Goal: Task Accomplishment & Management: Use online tool/utility

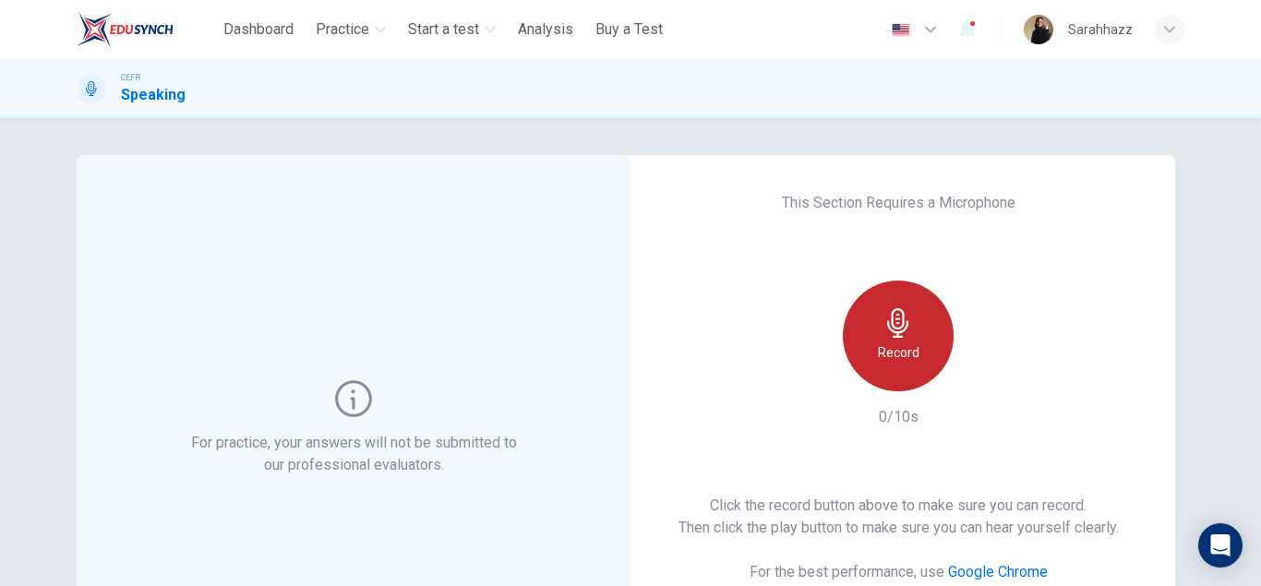
click at [897, 331] on icon "button" at bounding box center [898, 323] width 30 height 30
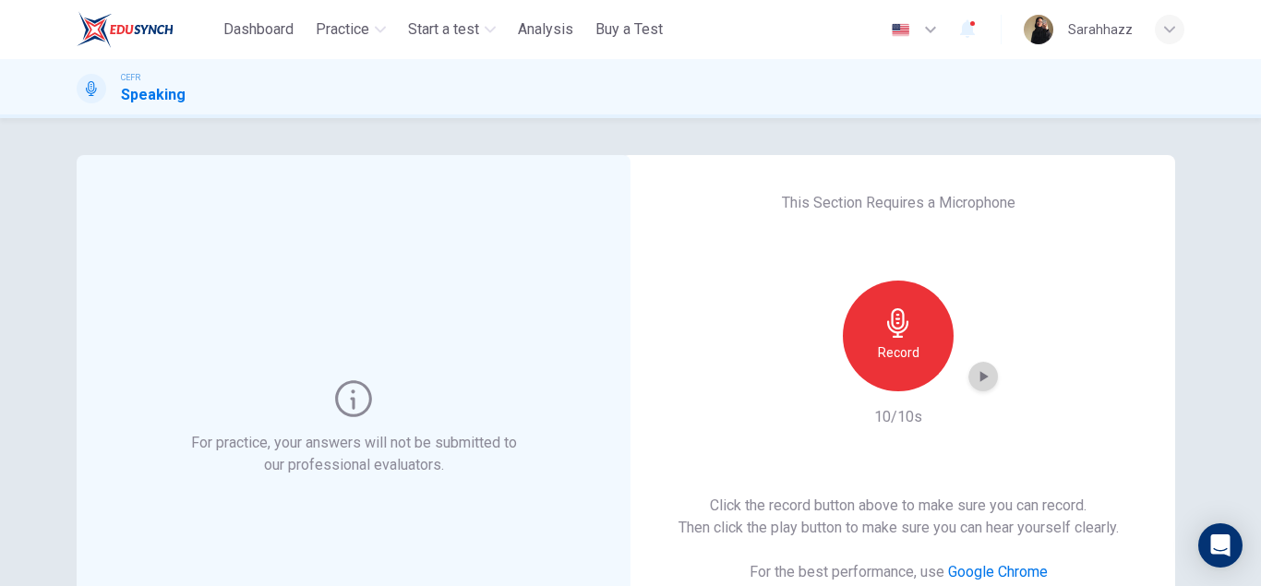
click at [988, 383] on icon "button" at bounding box center [983, 376] width 18 height 18
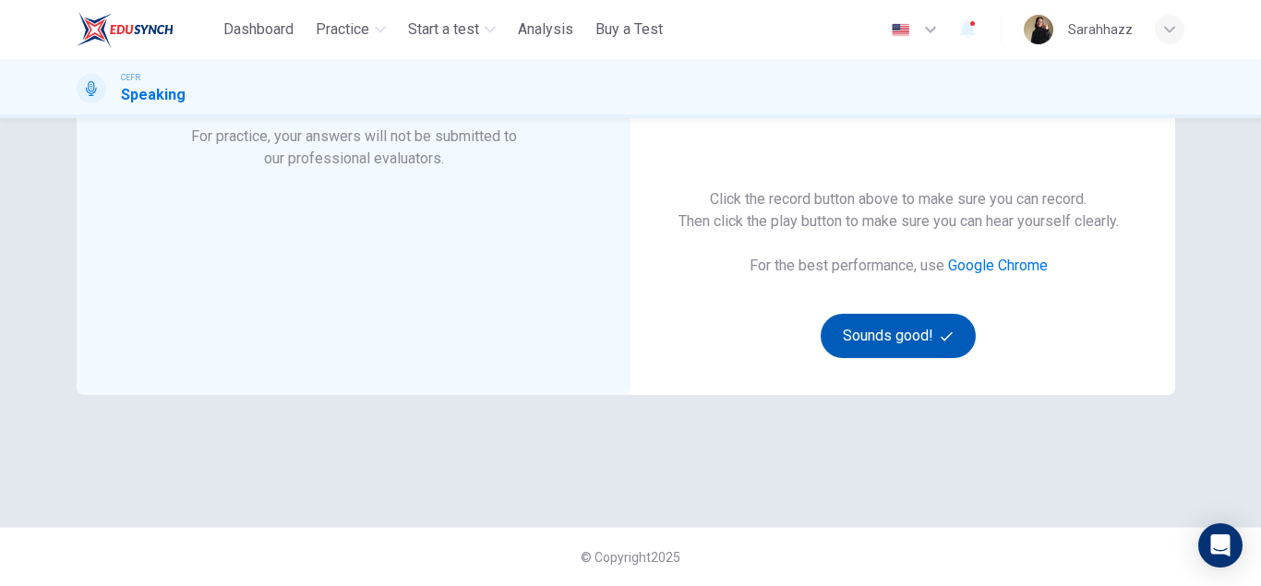
click at [907, 341] on button "Sounds good!" at bounding box center [898, 336] width 155 height 44
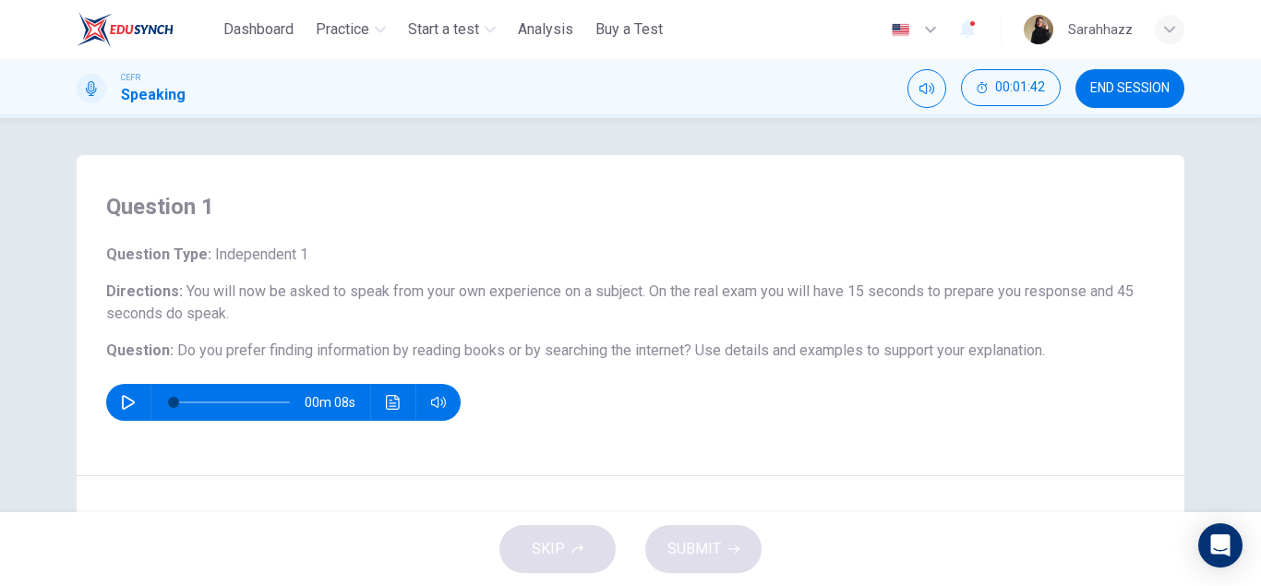
scroll to position [321, 0]
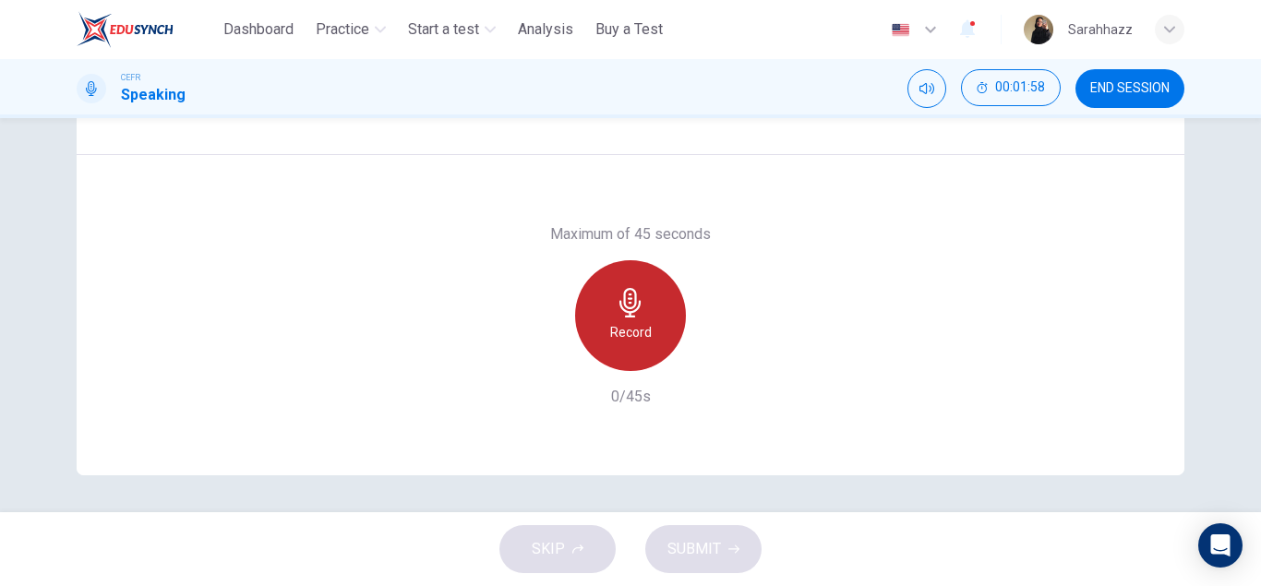
click at [652, 348] on div "Record" at bounding box center [630, 315] width 111 height 111
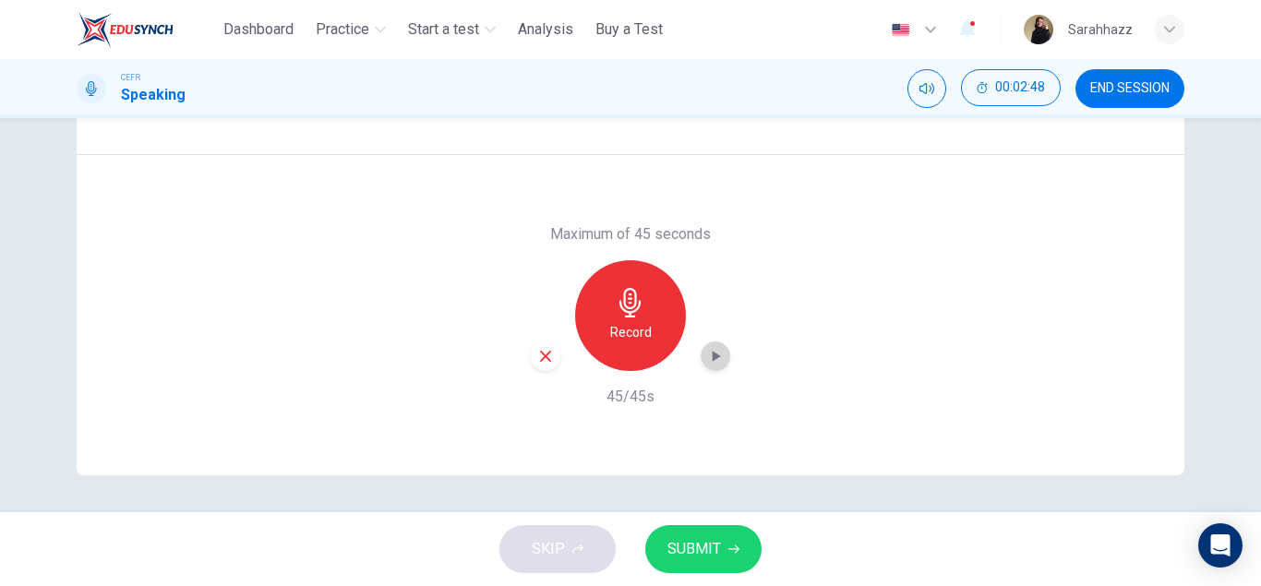
click at [717, 361] on icon "button" at bounding box center [715, 356] width 18 height 18
click at [721, 554] on button "SUBMIT" at bounding box center [703, 549] width 116 height 48
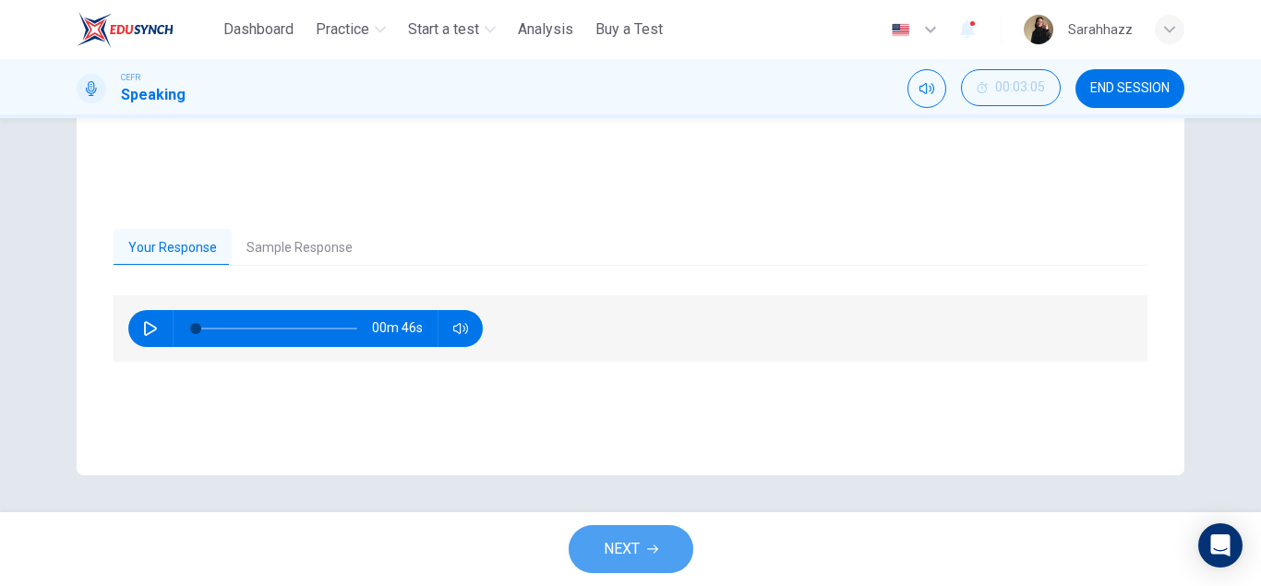
click at [641, 555] on button "NEXT" at bounding box center [631, 549] width 125 height 48
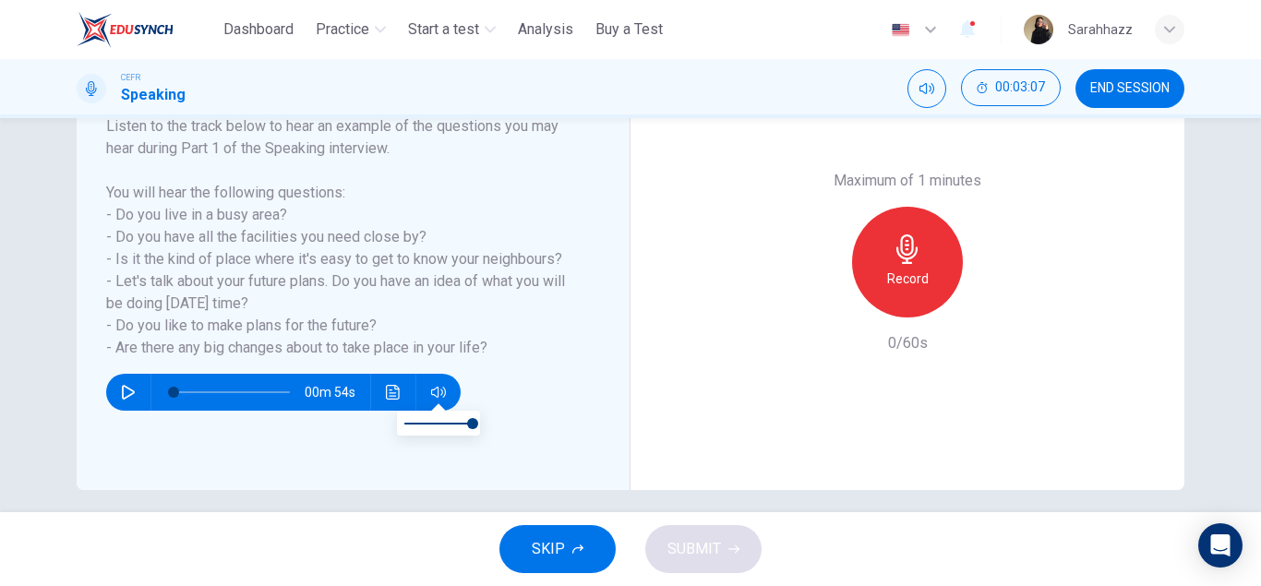
scroll to position [308, 0]
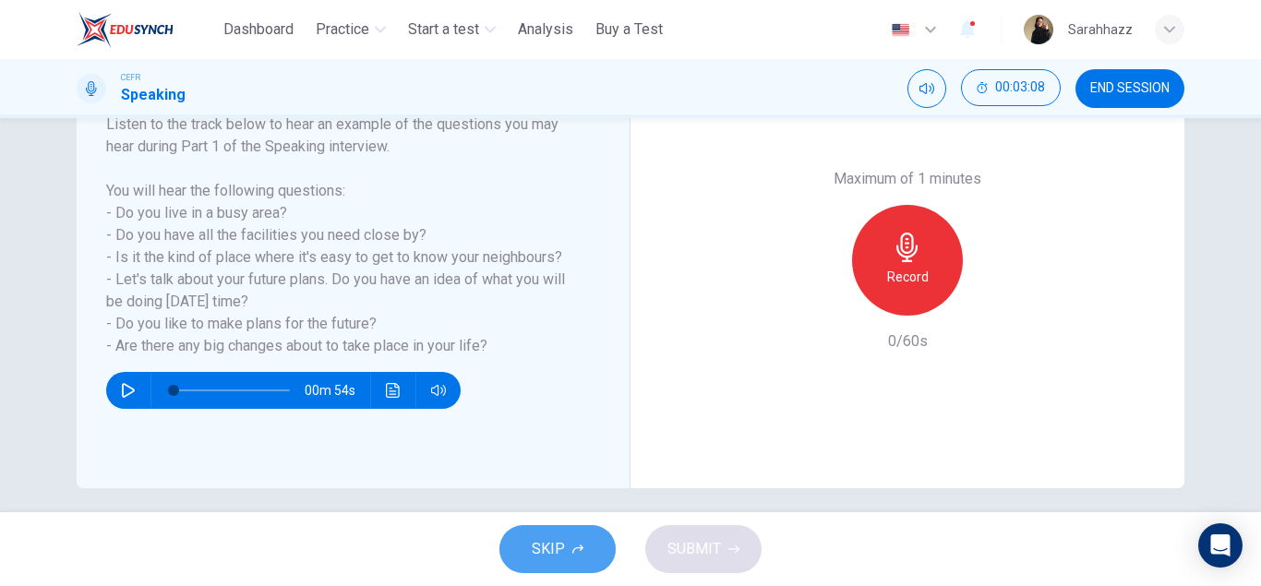
click at [578, 552] on icon "button" at bounding box center [577, 549] width 11 height 11
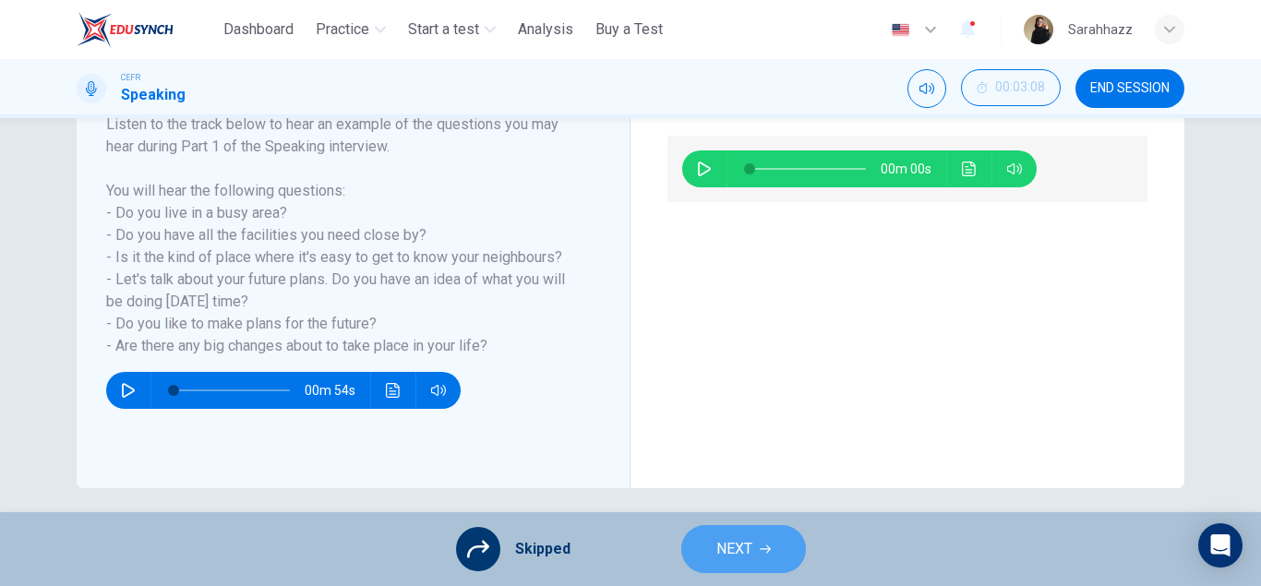
click at [745, 544] on span "NEXT" at bounding box center [734, 549] width 36 height 26
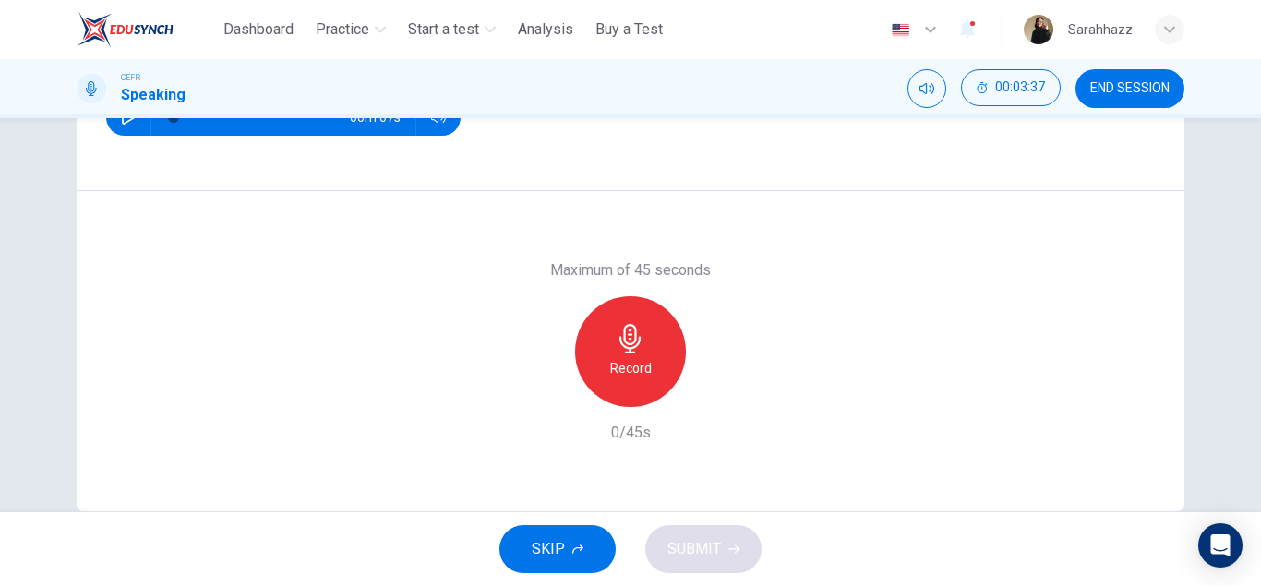
scroll to position [321, 0]
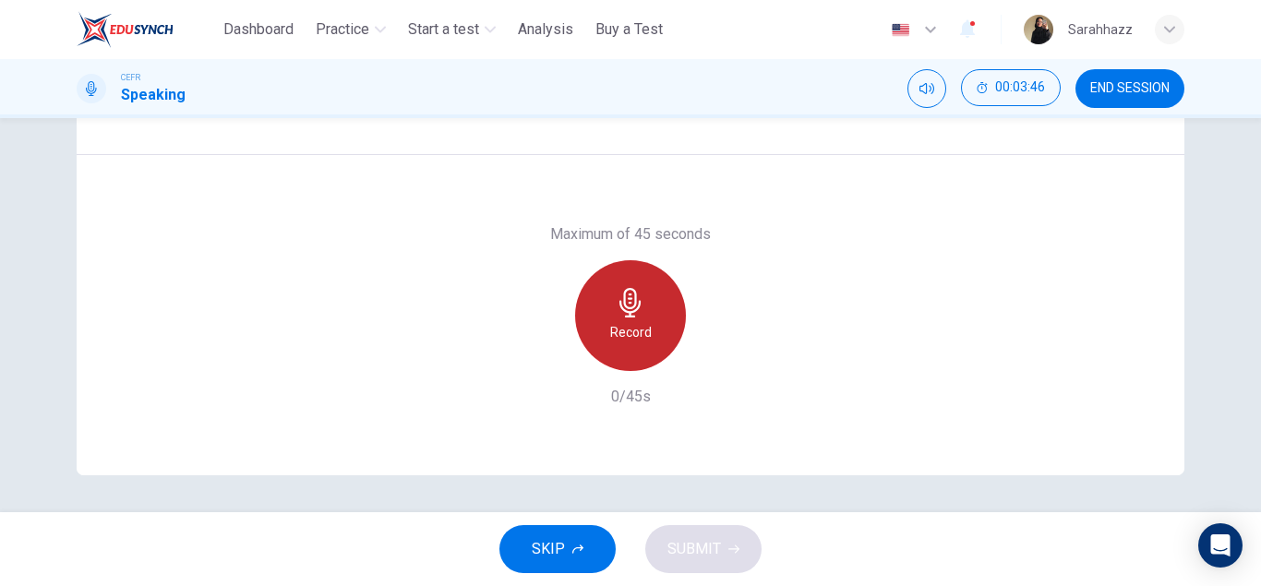
click at [664, 328] on div "Record" at bounding box center [630, 315] width 111 height 111
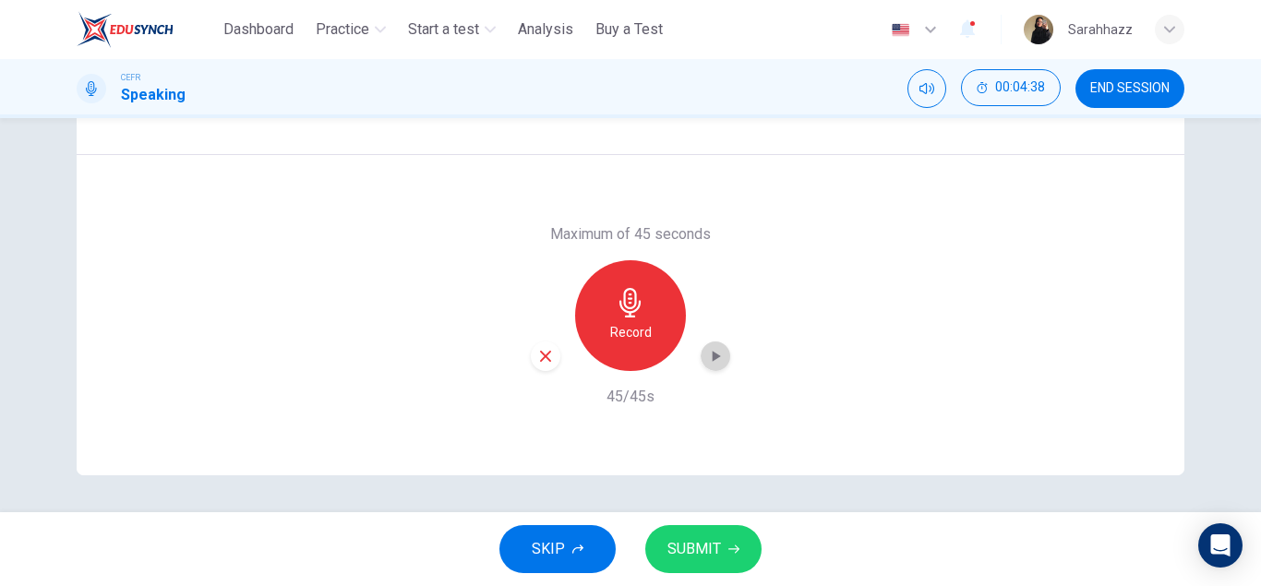
click at [720, 362] on icon "button" at bounding box center [715, 356] width 18 height 18
click at [710, 529] on button "SUBMIT" at bounding box center [703, 549] width 116 height 48
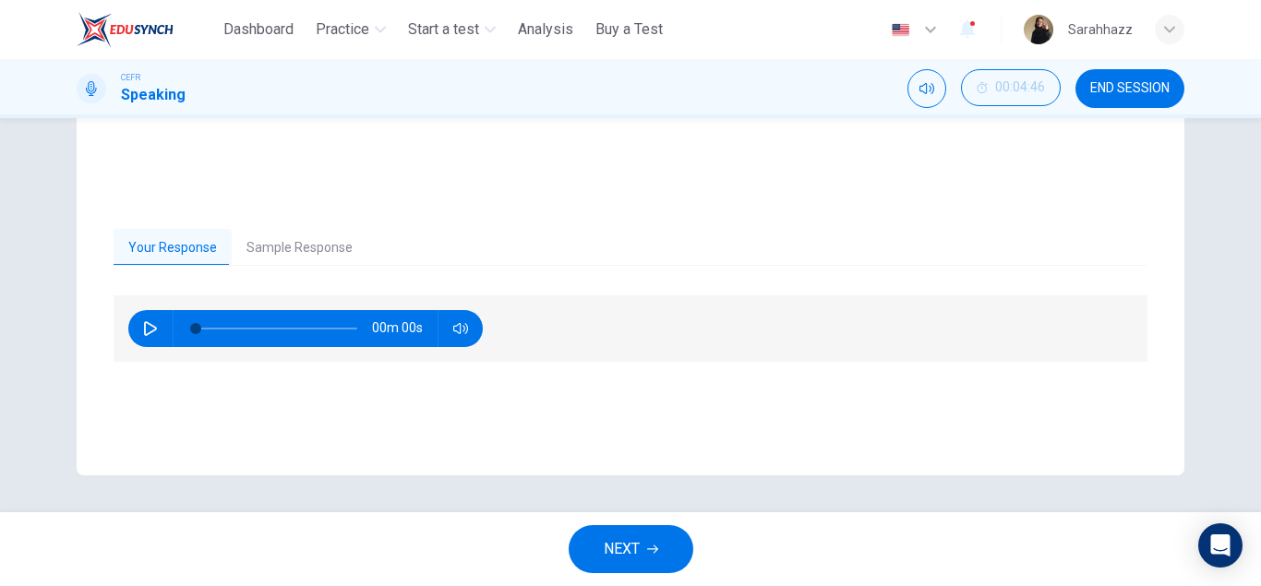
click at [637, 557] on span "NEXT" at bounding box center [622, 549] width 36 height 26
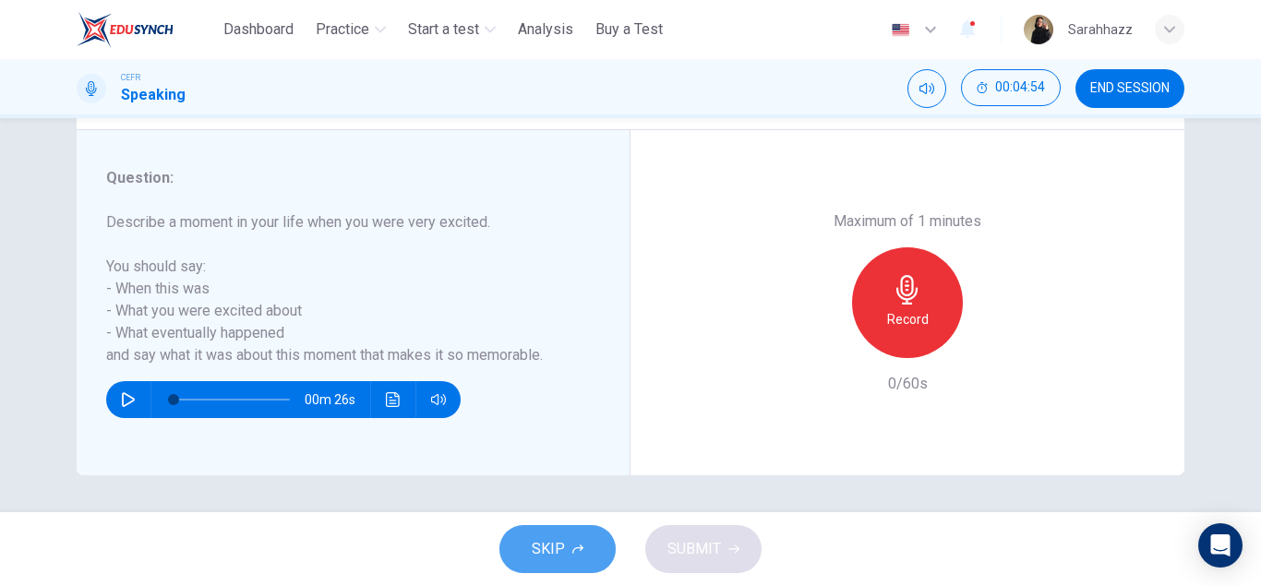
click at [560, 562] on button "SKIP" at bounding box center [557, 549] width 116 height 48
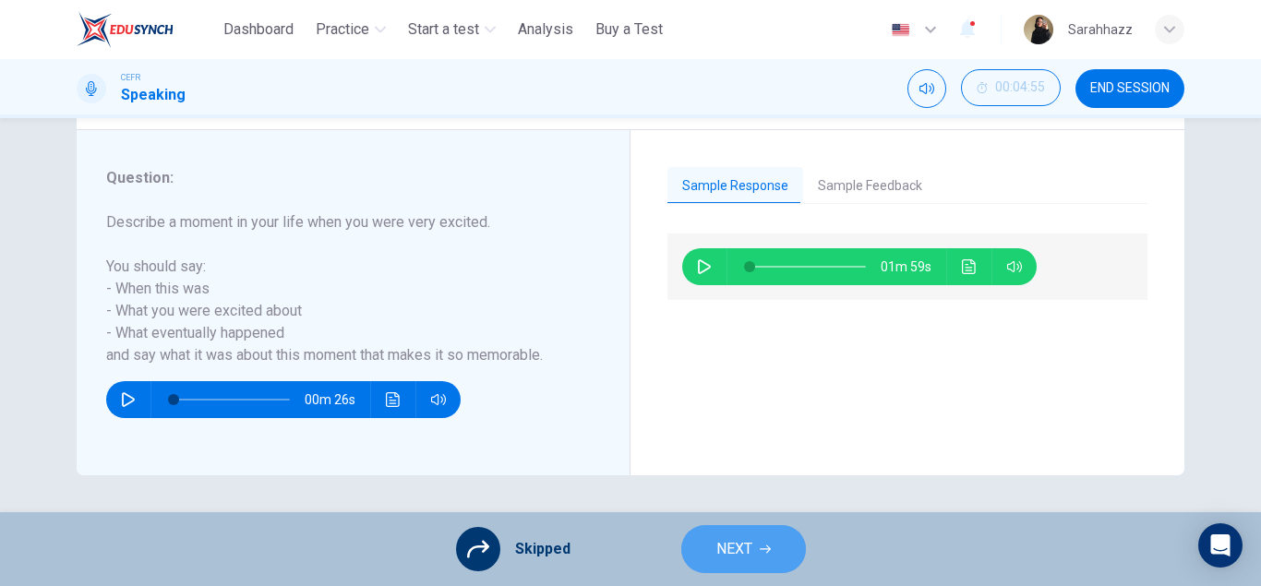
click at [691, 549] on button "NEXT" at bounding box center [743, 549] width 125 height 48
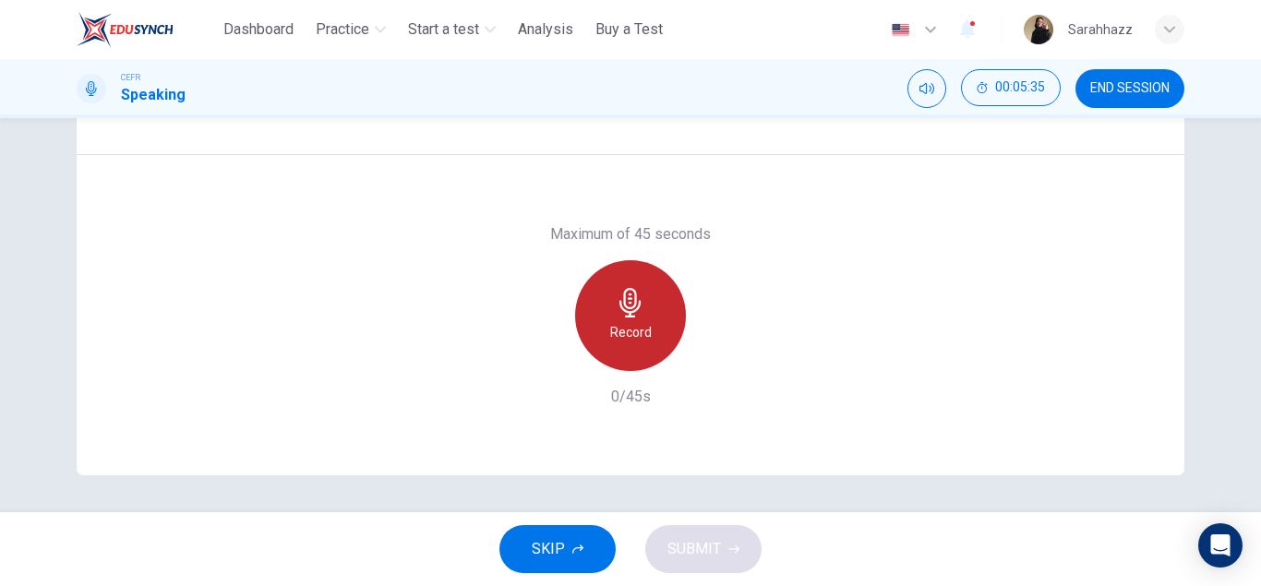
click at [629, 305] on icon "button" at bounding box center [631, 303] width 30 height 30
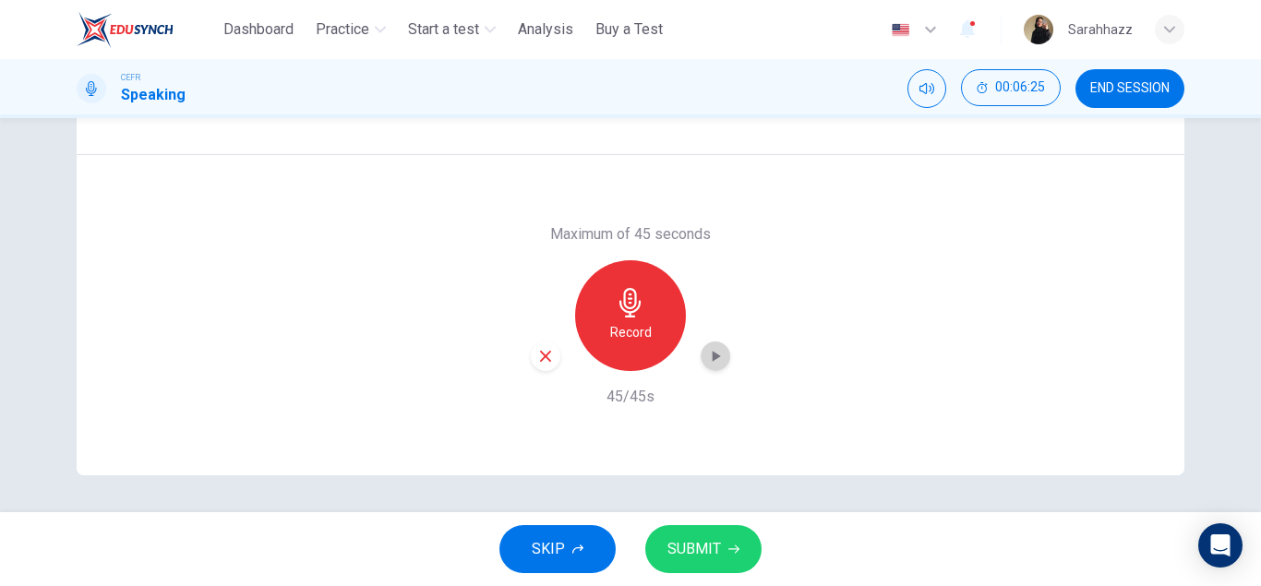
click at [719, 361] on icon "button" at bounding box center [715, 356] width 18 height 18
click at [707, 548] on span "SUBMIT" at bounding box center [694, 549] width 54 height 26
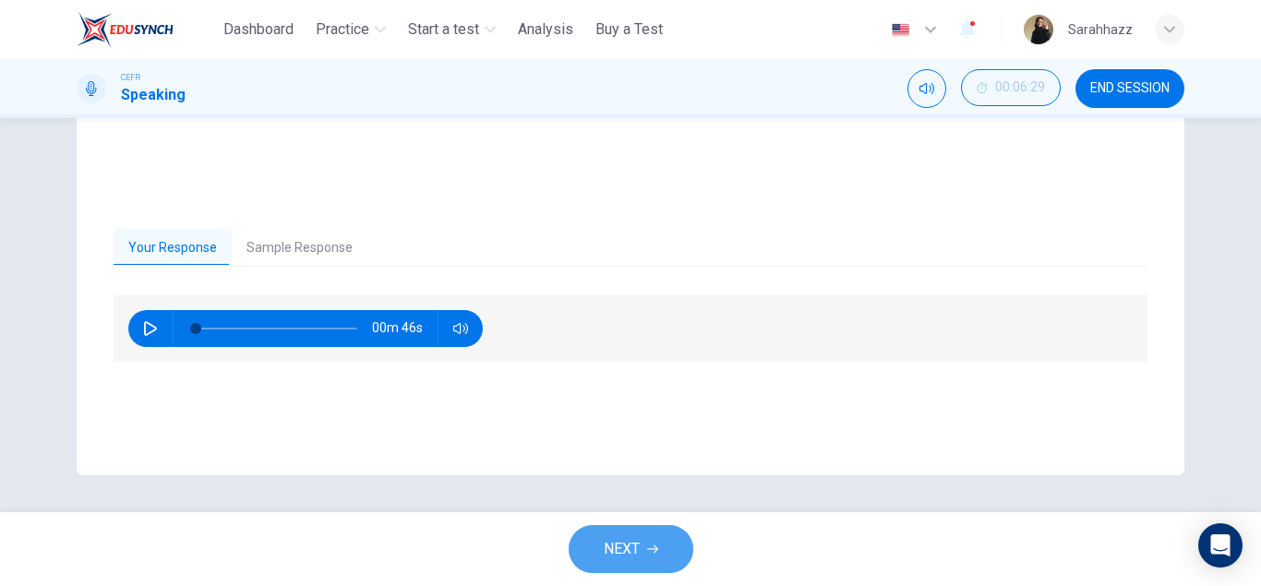
click at [618, 538] on span "NEXT" at bounding box center [622, 549] width 36 height 26
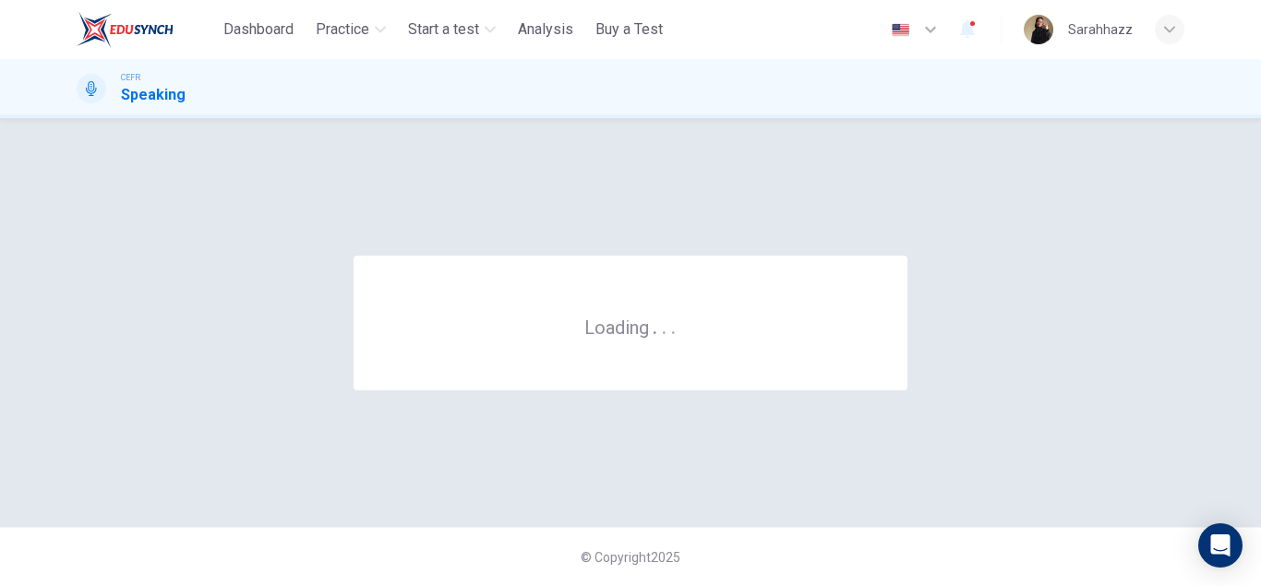
scroll to position [0, 0]
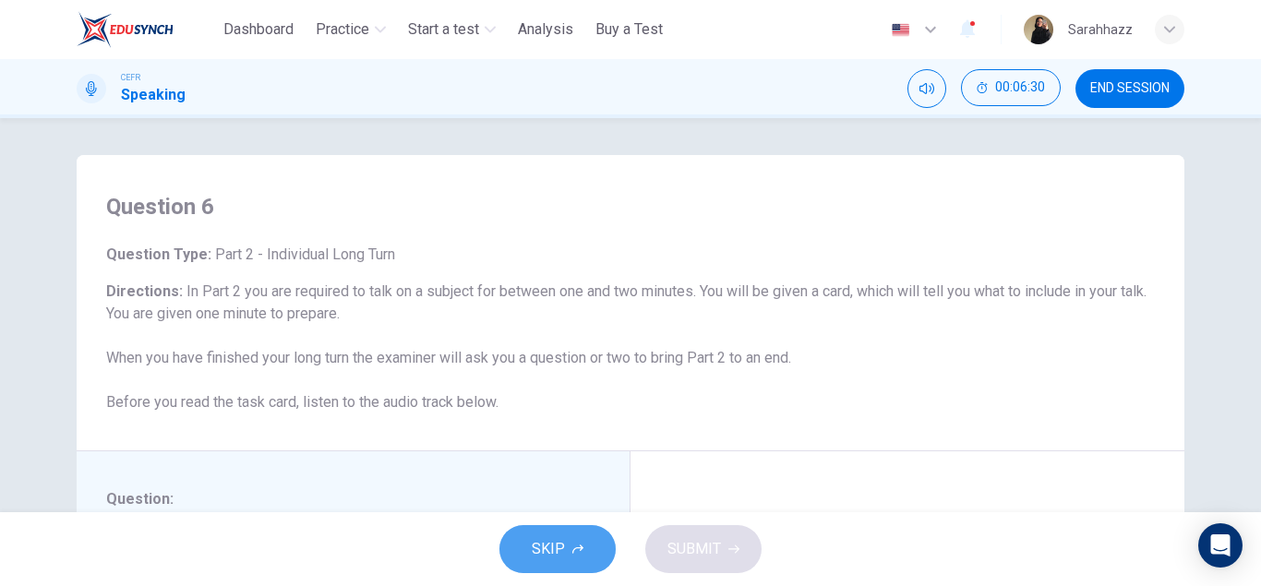
click at [570, 542] on button "SKIP" at bounding box center [557, 549] width 116 height 48
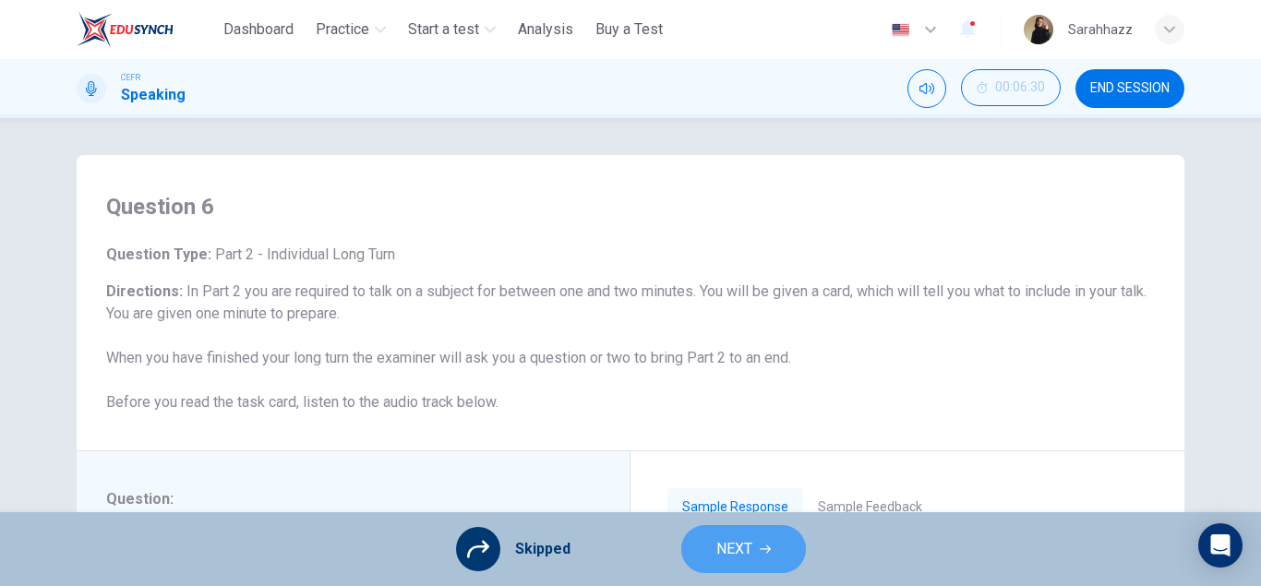
click at [767, 543] on button "NEXT" at bounding box center [743, 549] width 125 height 48
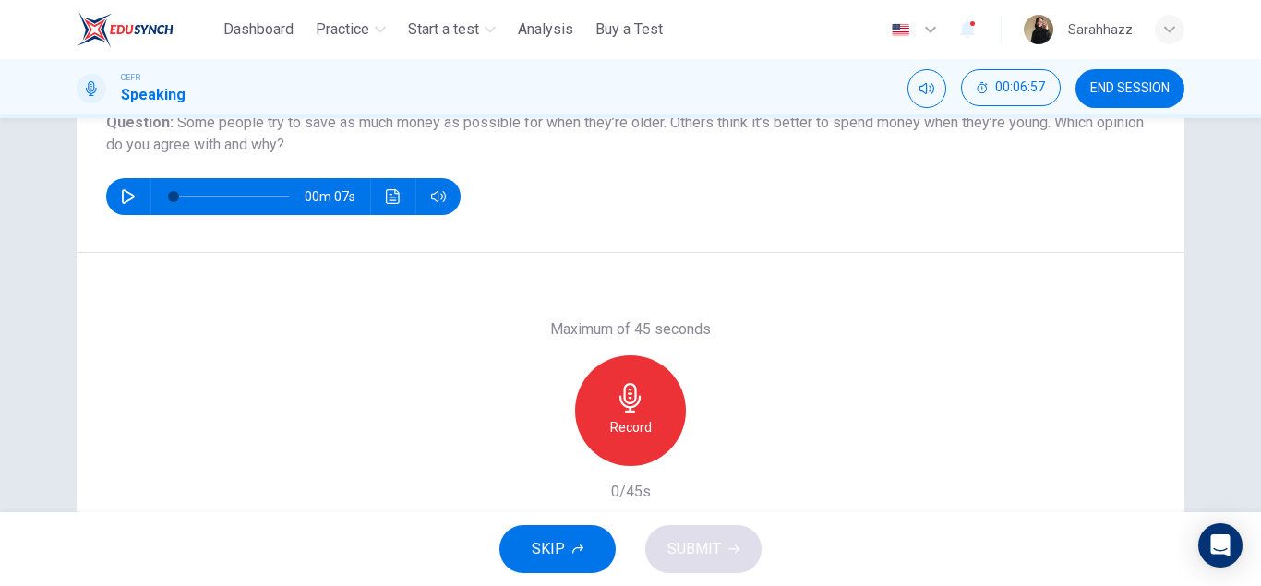
scroll to position [321, 0]
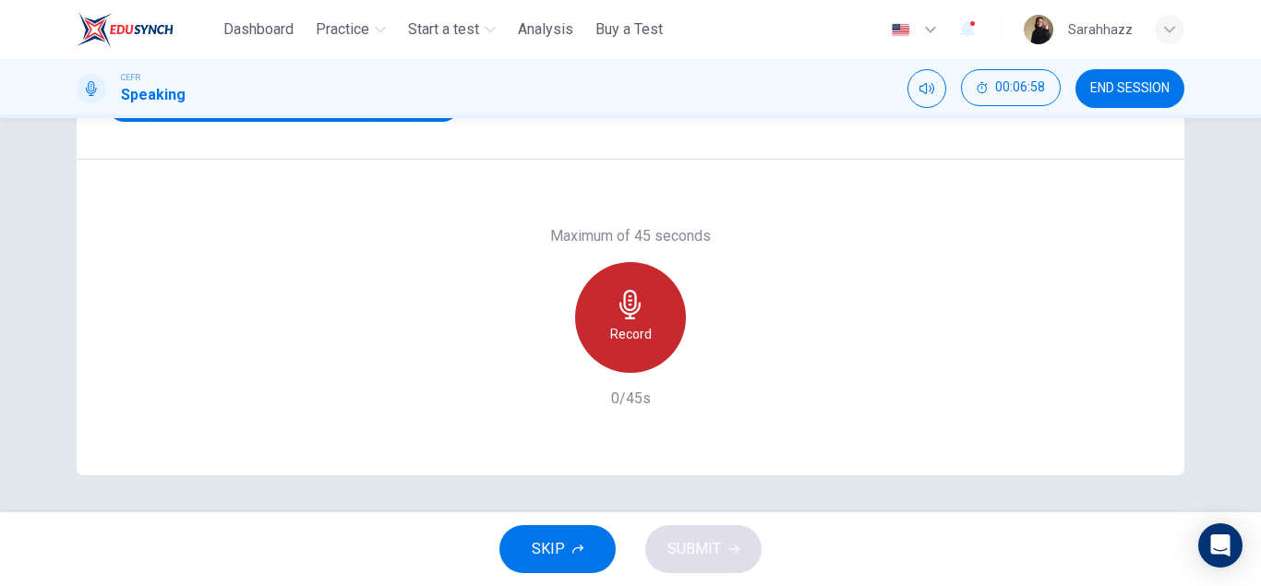
click at [632, 319] on div "Record" at bounding box center [630, 317] width 111 height 111
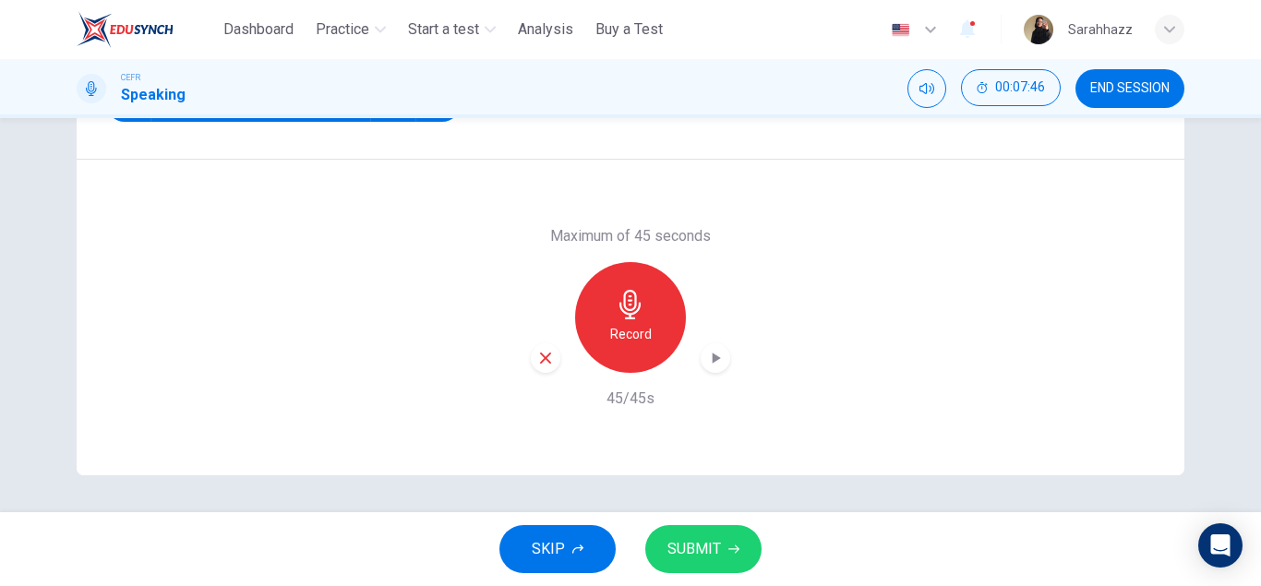
click at [708, 362] on icon "button" at bounding box center [715, 358] width 18 height 18
click at [688, 549] on span "SUBMIT" at bounding box center [694, 549] width 54 height 26
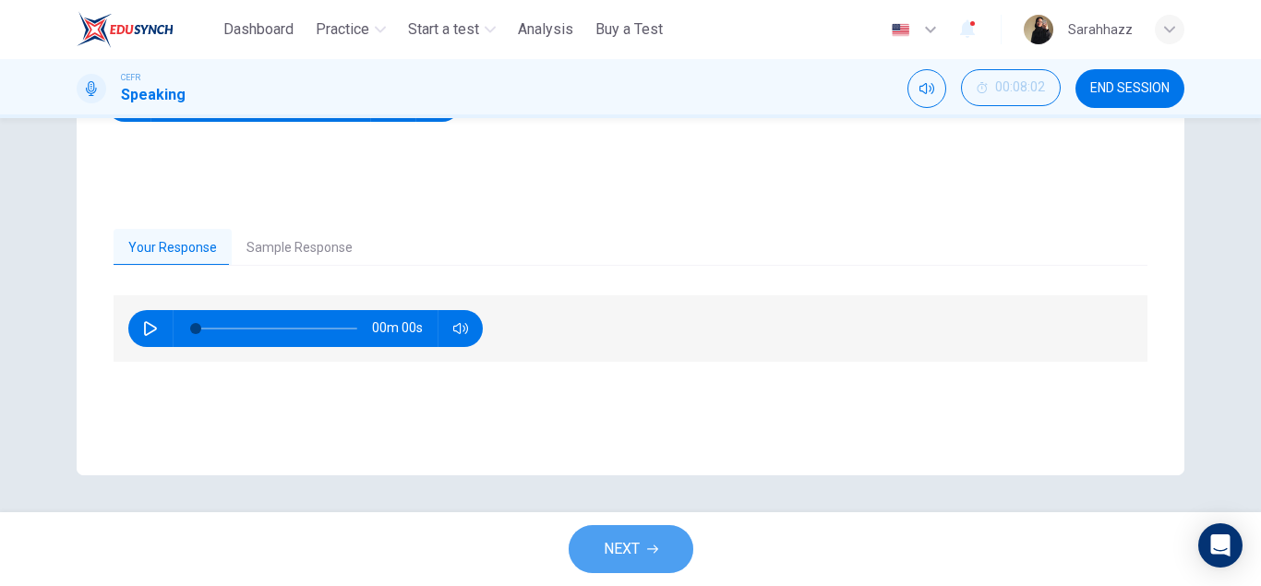
click at [688, 549] on button "NEXT" at bounding box center [631, 549] width 125 height 48
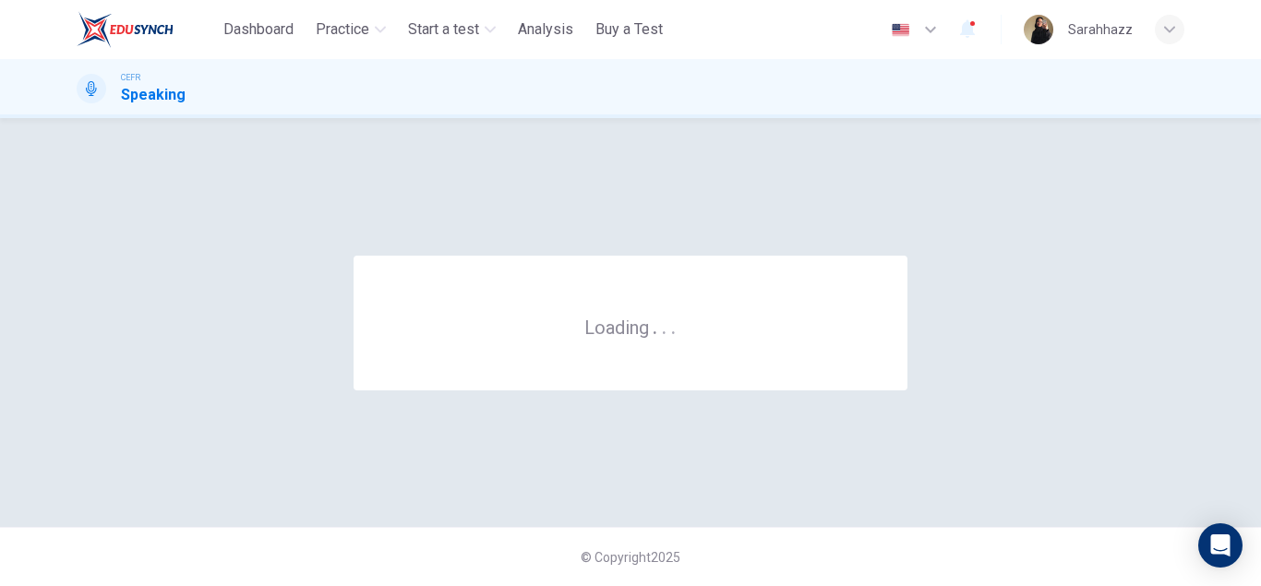
scroll to position [0, 0]
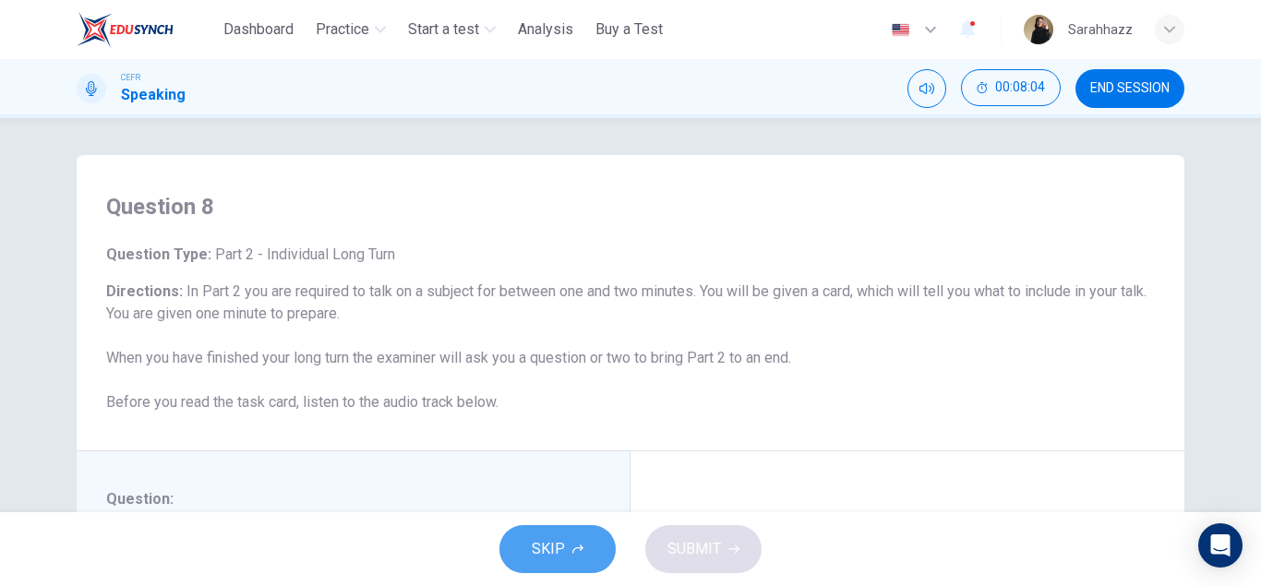
click at [567, 543] on button "SKIP" at bounding box center [557, 549] width 116 height 48
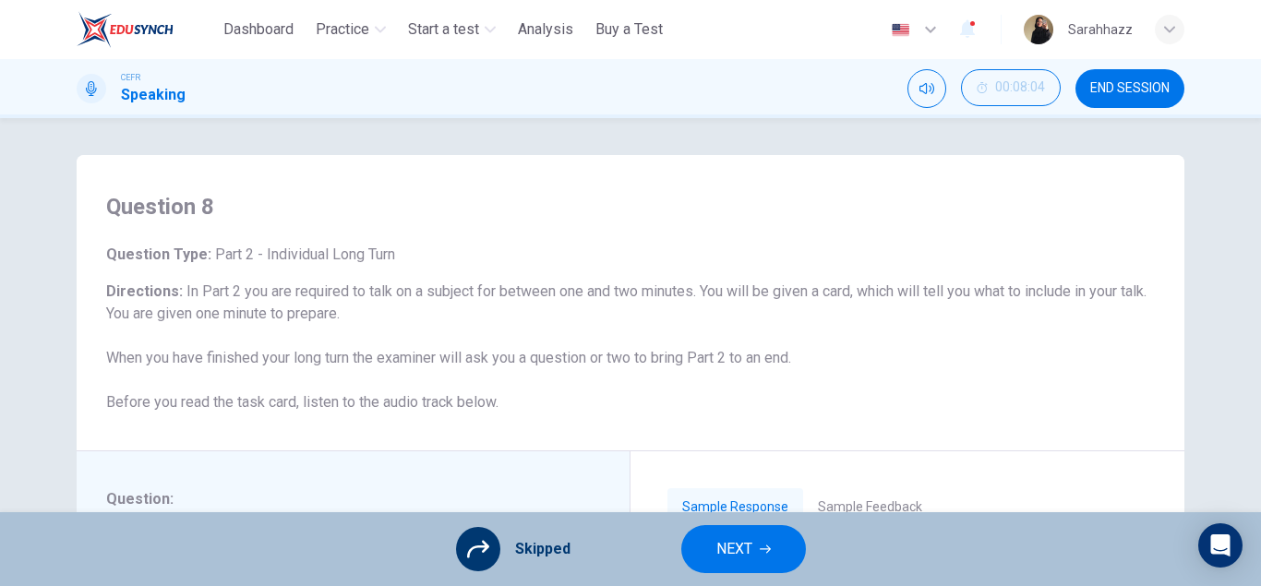
click at [793, 561] on button "NEXT" at bounding box center [743, 549] width 125 height 48
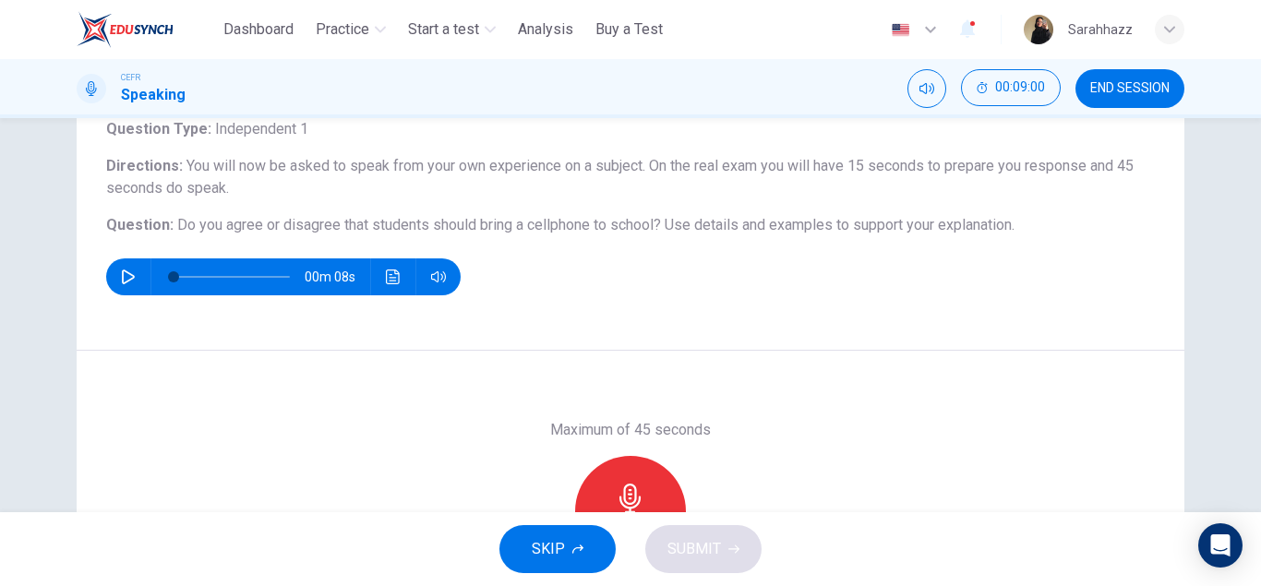
scroll to position [321, 0]
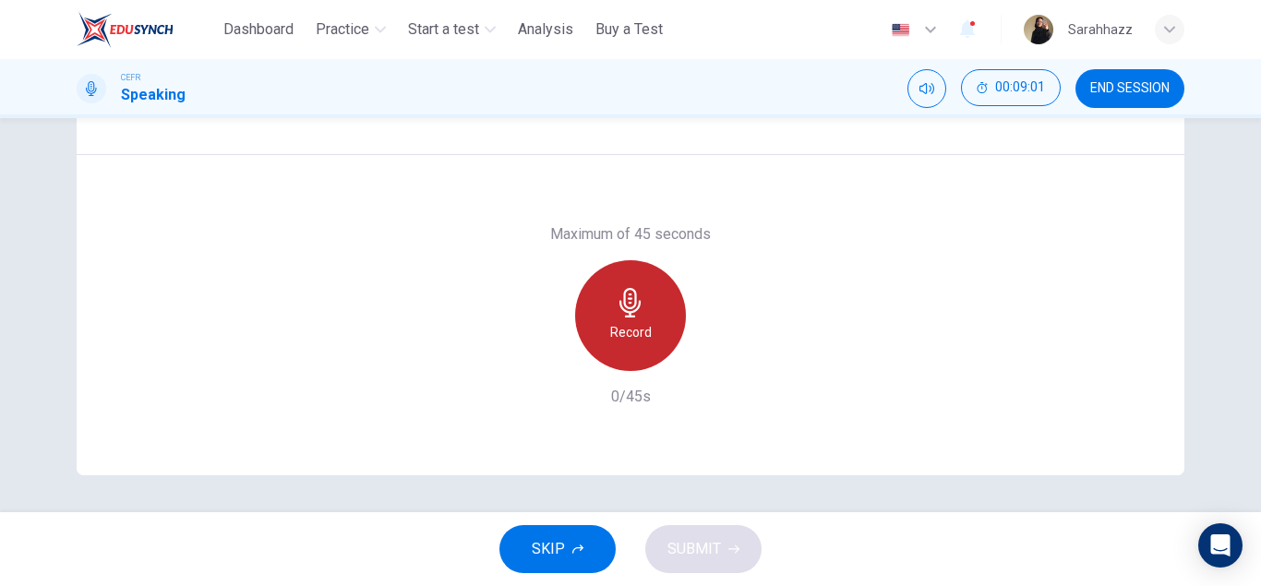
click at [630, 348] on div "Record" at bounding box center [630, 315] width 111 height 111
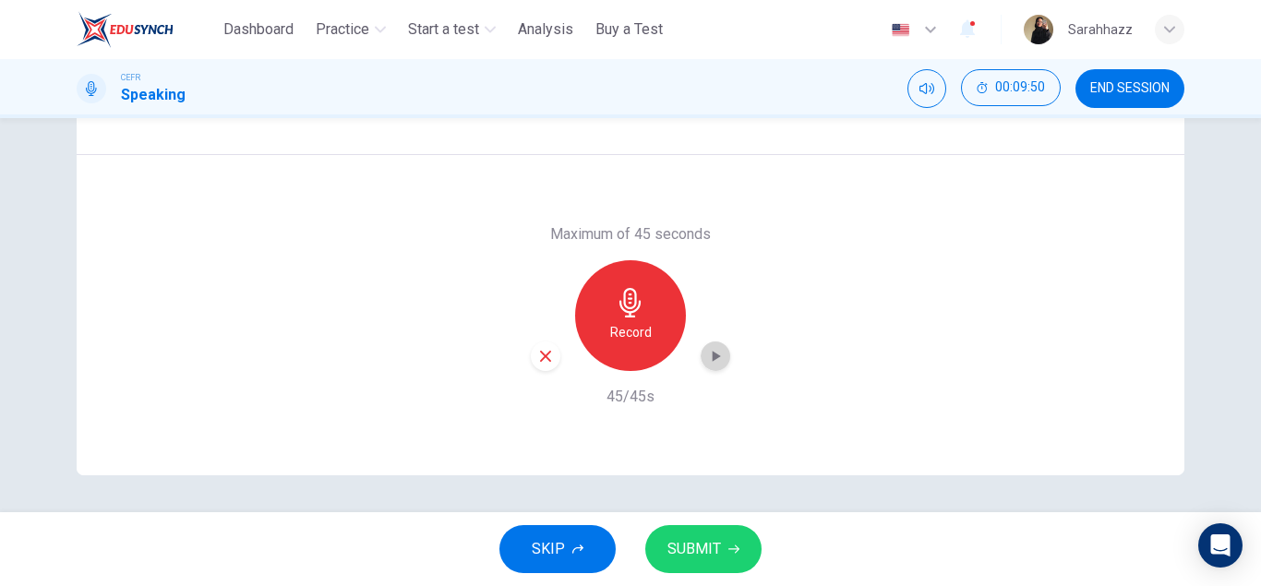
click at [708, 363] on icon "button" at bounding box center [715, 356] width 18 height 18
click at [743, 556] on button "SUBMIT" at bounding box center [703, 549] width 116 height 48
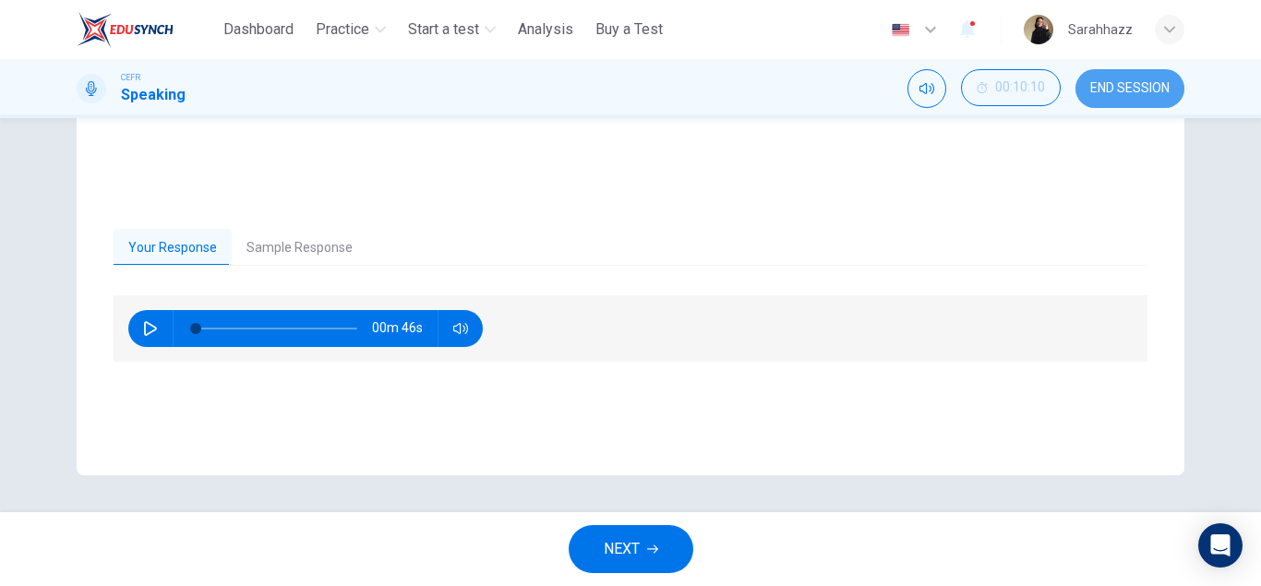
click at [1160, 90] on span "END SESSION" at bounding box center [1129, 88] width 79 height 15
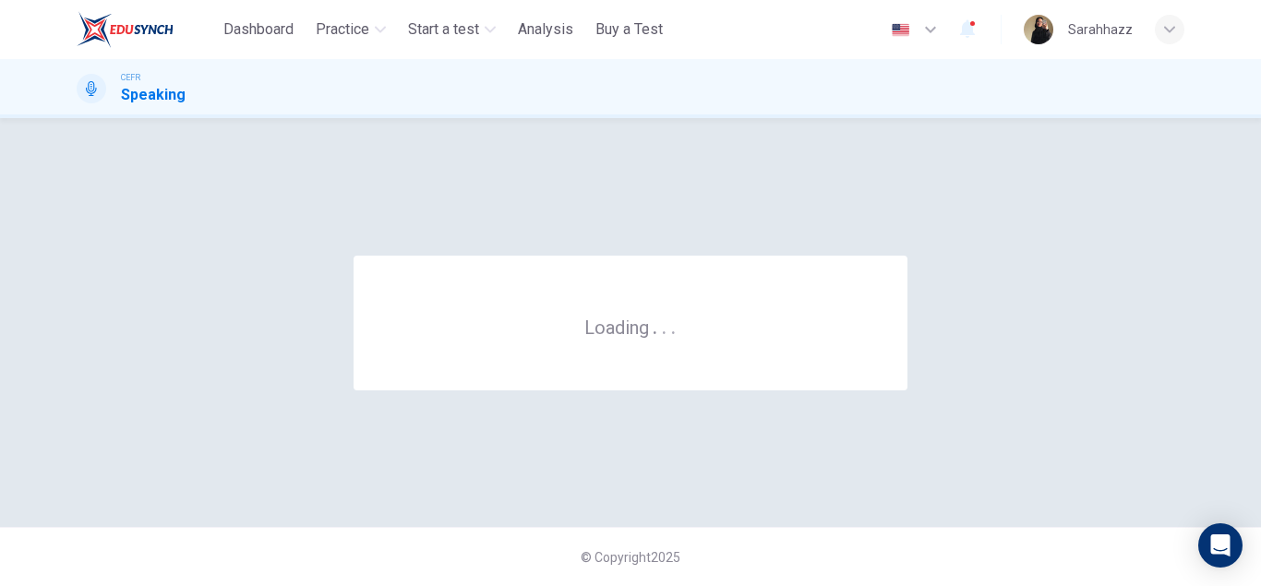
scroll to position [0, 0]
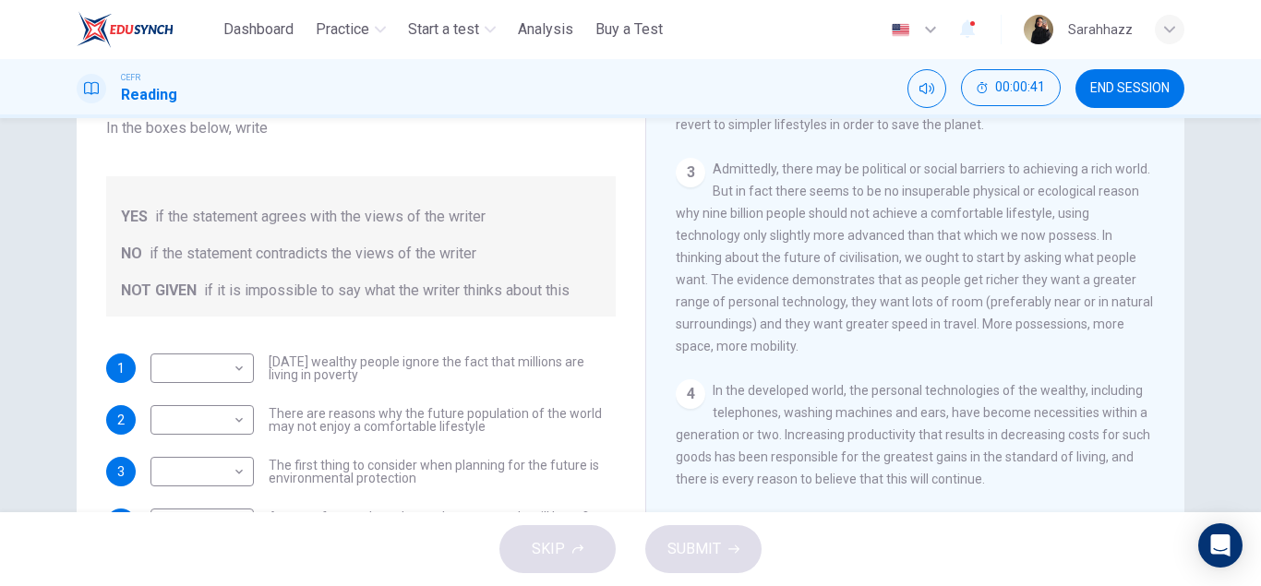
scroll to position [321, 0]
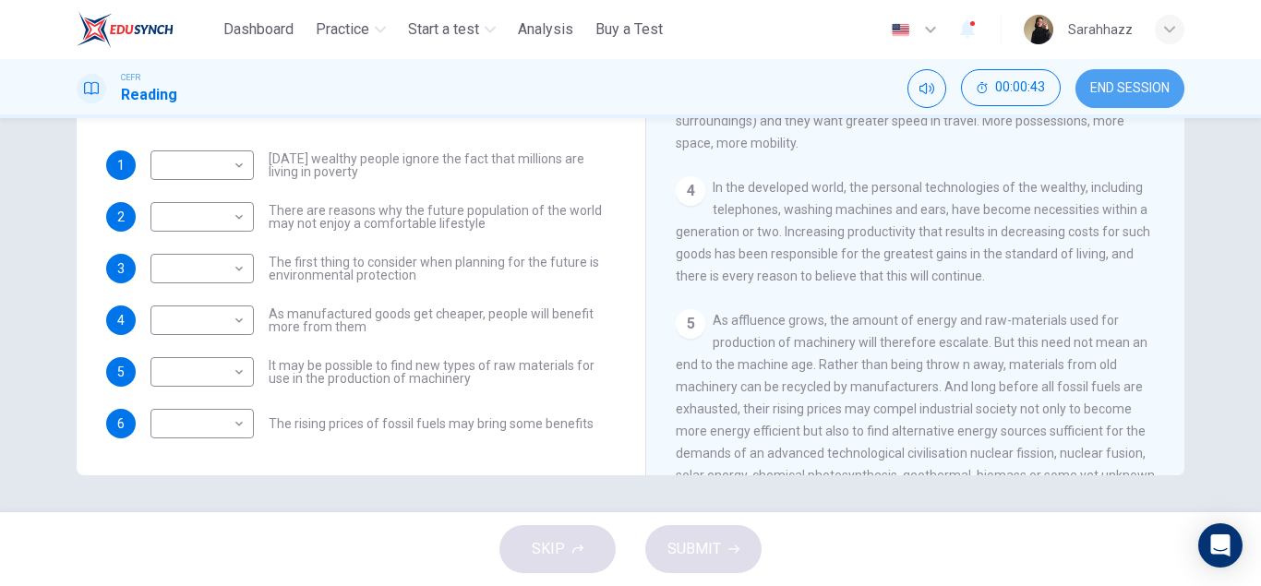
click at [1157, 99] on button "END SESSION" at bounding box center [1129, 88] width 109 height 39
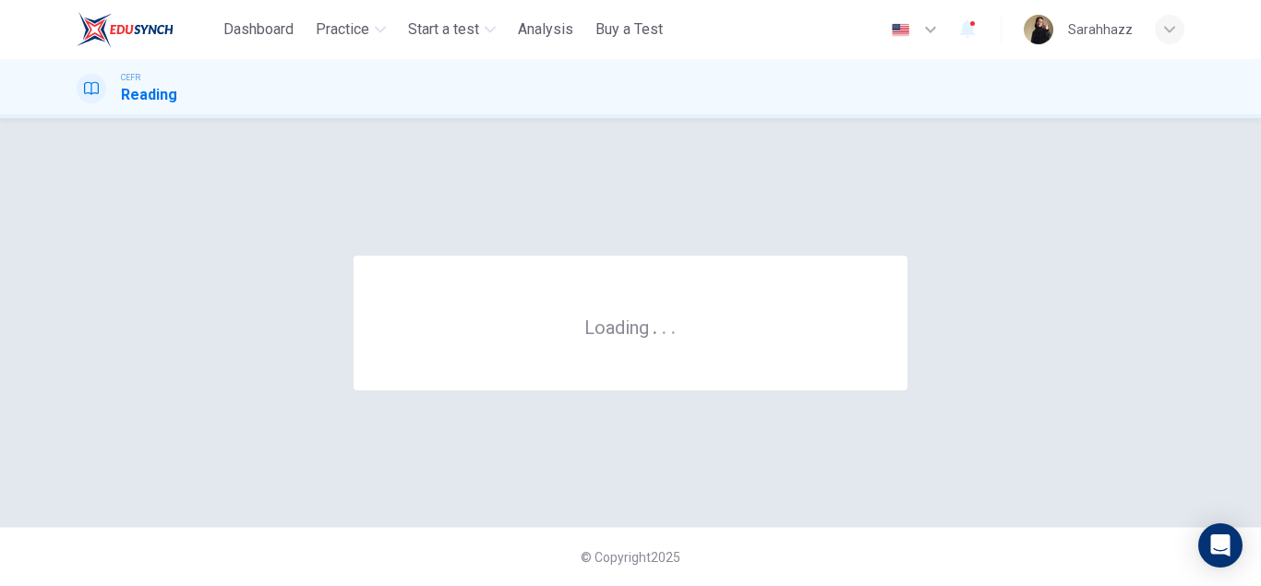
scroll to position [0, 0]
